Goal: Task Accomplishment & Management: Use online tool/utility

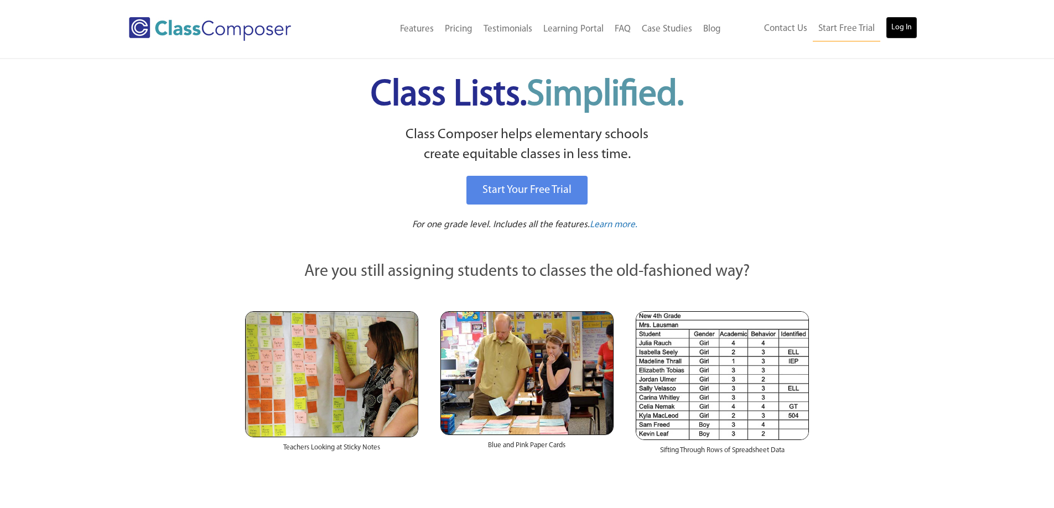
click at [896, 28] on link "Log In" at bounding box center [902, 28] width 32 height 22
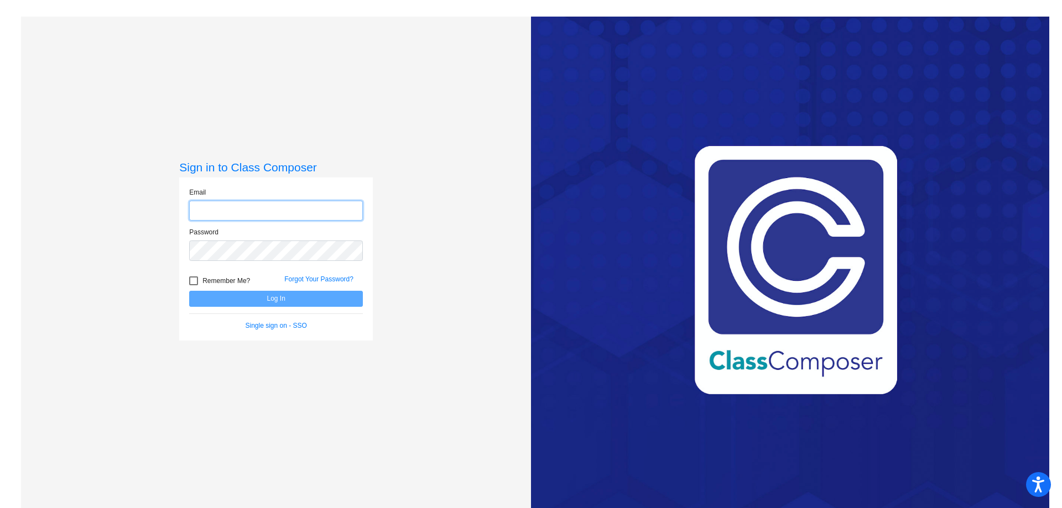
click at [259, 210] on input "email" at bounding box center [276, 211] width 174 height 20
type input "rmilliner+1@whufsd.com"
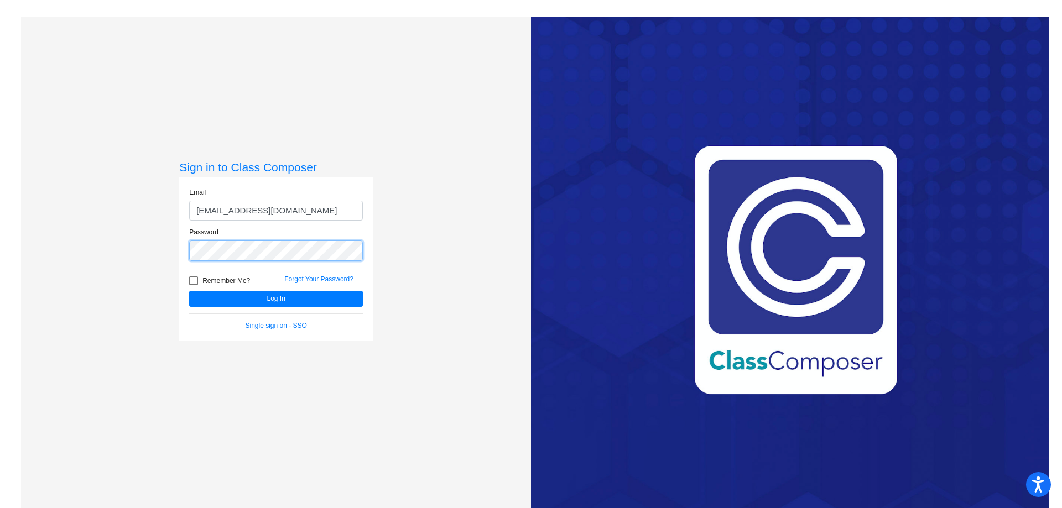
click at [189, 291] on button "Log In" at bounding box center [276, 299] width 174 height 16
click at [92, 239] on div "Sign in to Class Composer Email rmilliner+1@whufsd.com Password Remember Me? Fo…" at bounding box center [276, 271] width 510 height 508
click at [189, 291] on button "Log In" at bounding box center [276, 299] width 174 height 16
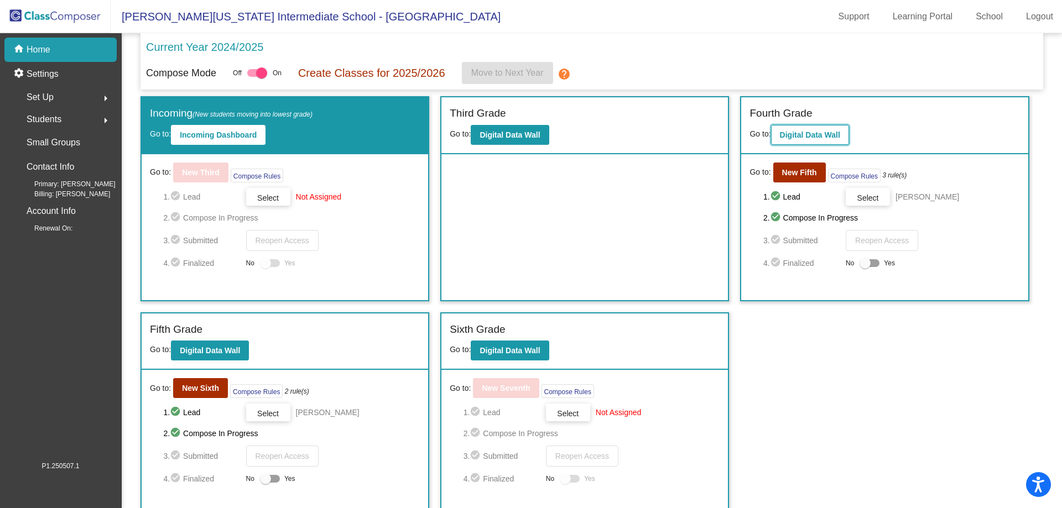
click at [825, 136] on b "Digital Data Wall" at bounding box center [810, 135] width 60 height 9
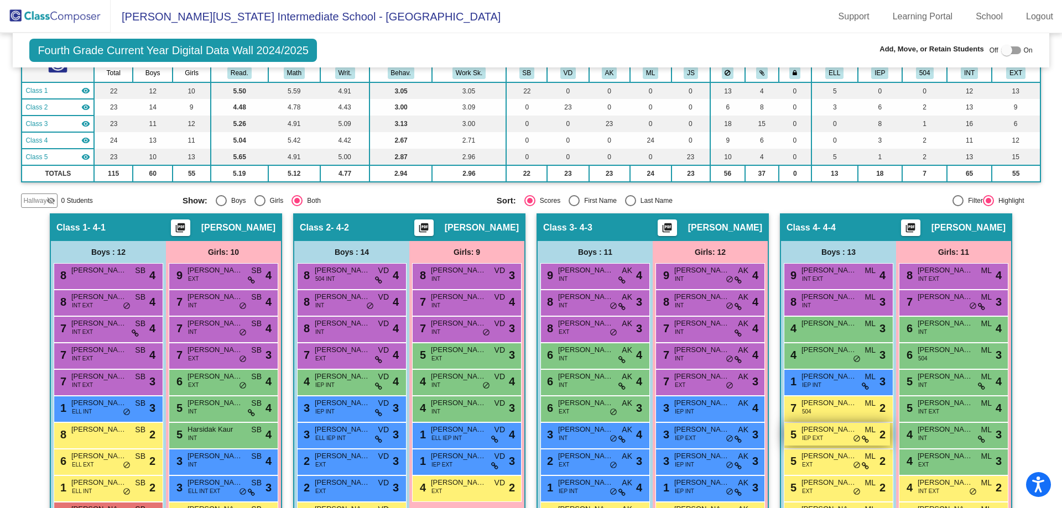
scroll to position [111, 0]
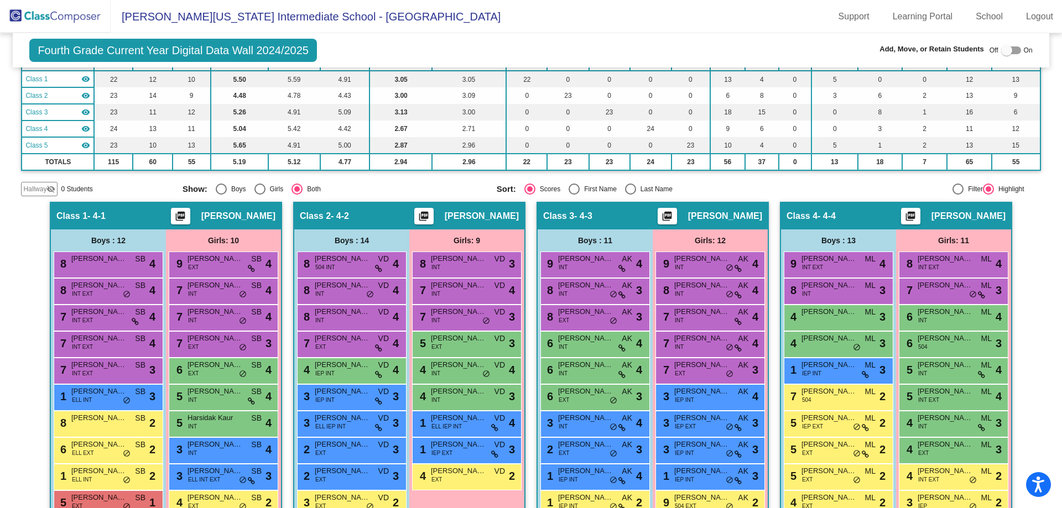
drag, startPoint x: 704, startPoint y: 266, endPoint x: 696, endPoint y: 275, distance: 12.2
click at [696, 275] on div "9 Aria Lu INT AK lock do_not_disturb_alt 4" at bounding box center [711, 265] width 110 height 27
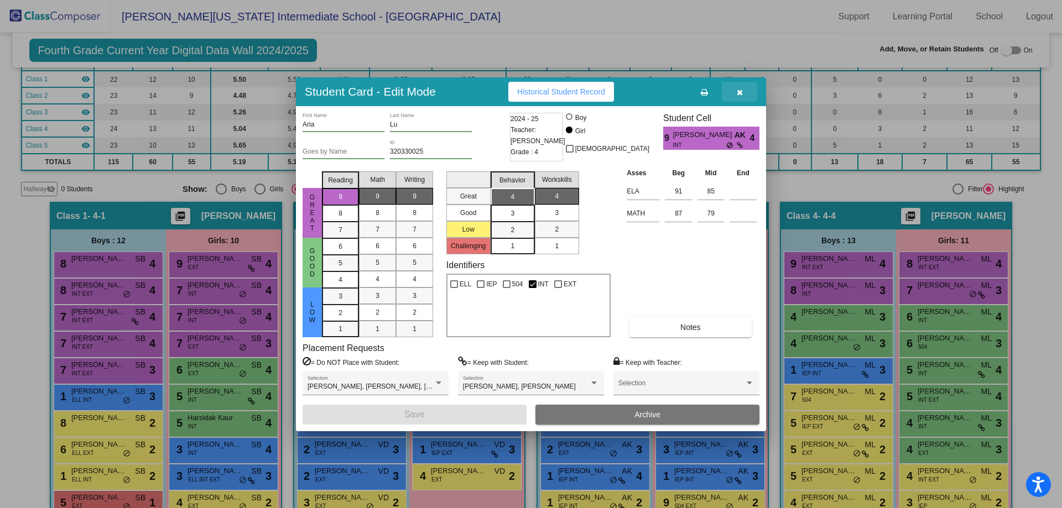
click at [743, 89] on button "button" at bounding box center [739, 92] width 35 height 20
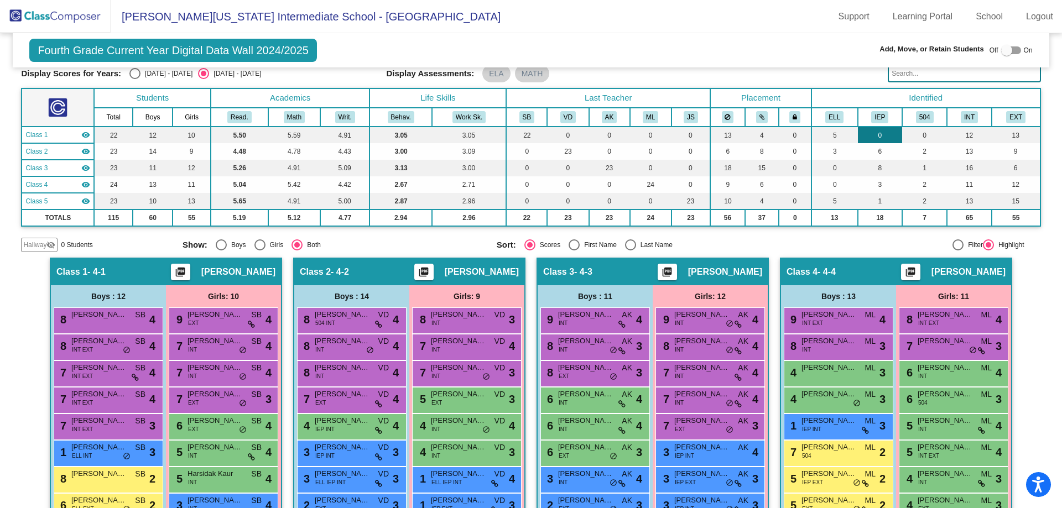
scroll to position [0, 0]
